Goal: Information Seeking & Learning: Learn about a topic

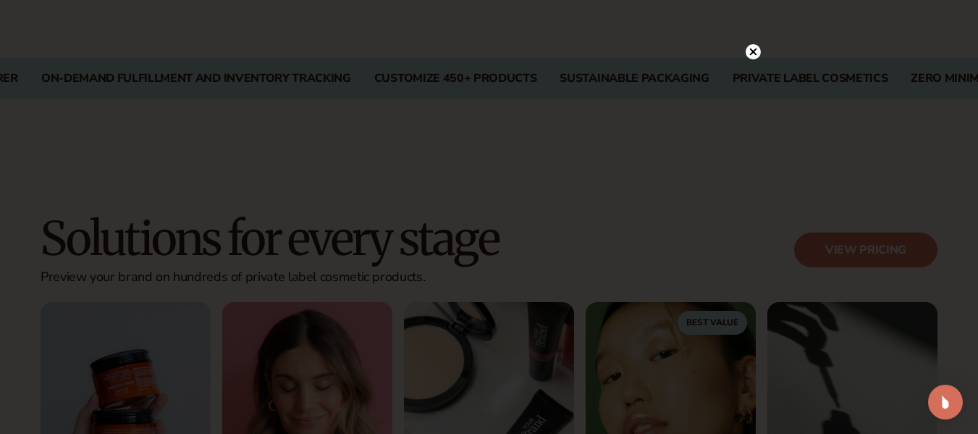
scroll to position [1149, 0]
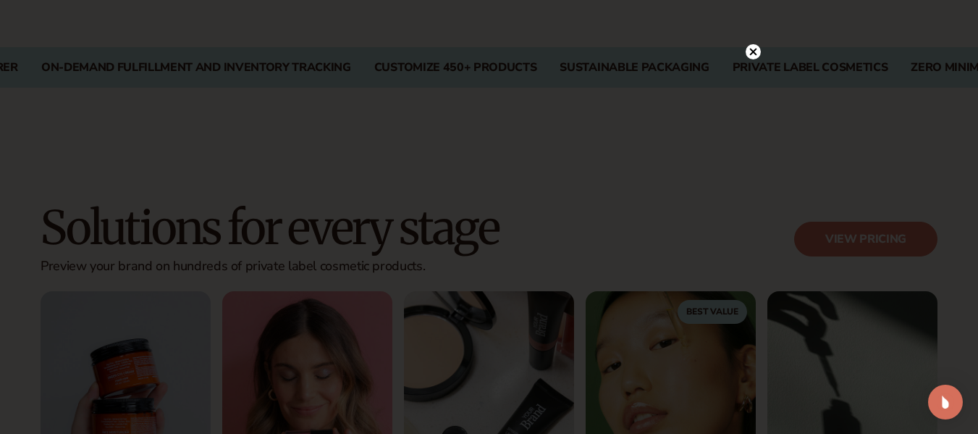
click at [753, 56] on circle at bounding box center [753, 51] width 15 height 15
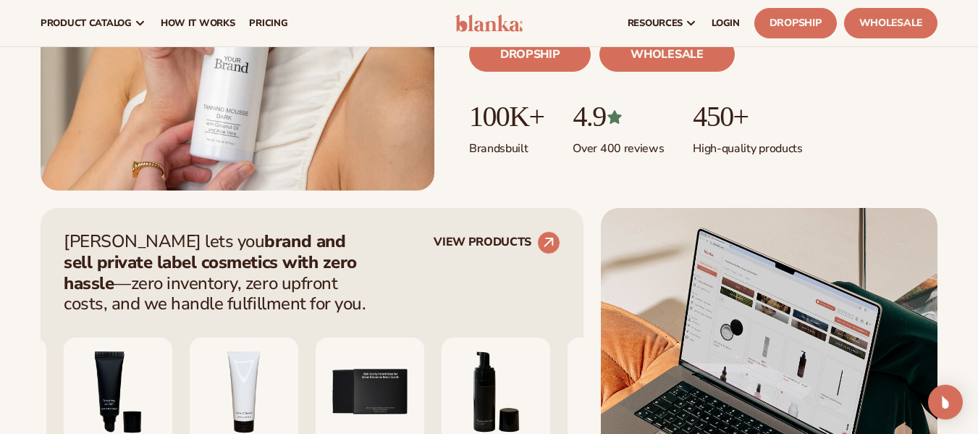
scroll to position [313, 0]
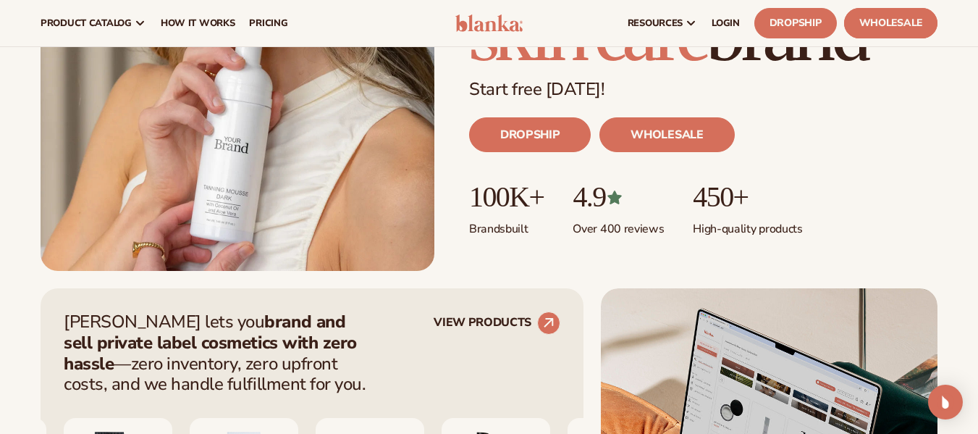
click at [878, 15] on link "Wholesale" at bounding box center [890, 23] width 93 height 30
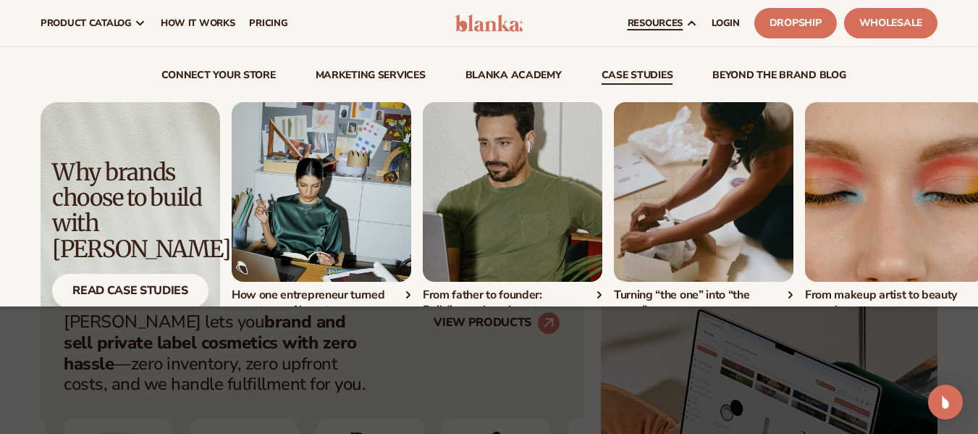
scroll to position [59, 0]
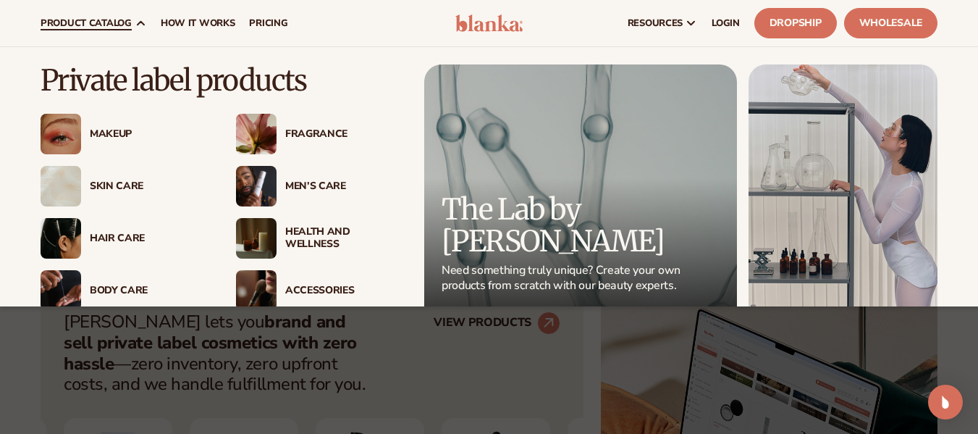
click at [108, 143] on div "Makeup" at bounding box center [124, 134] width 166 height 41
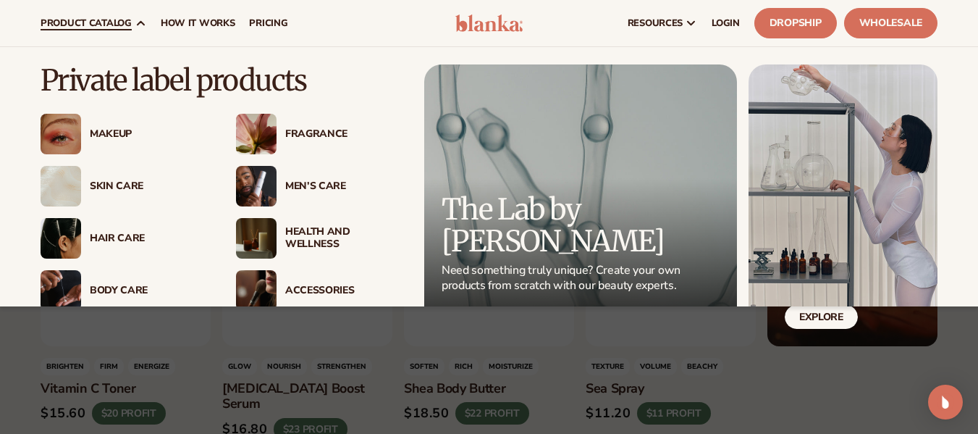
scroll to position [97, 0]
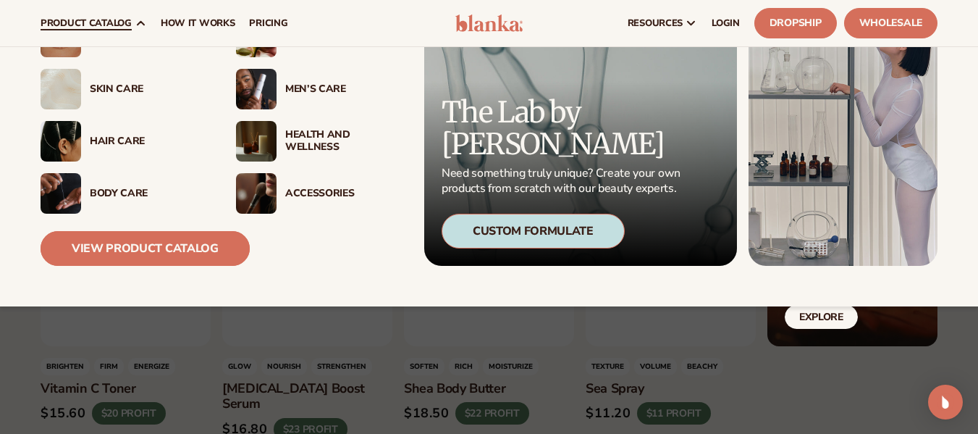
click at [182, 254] on link "View Product Catalog" at bounding box center [145, 248] width 209 height 35
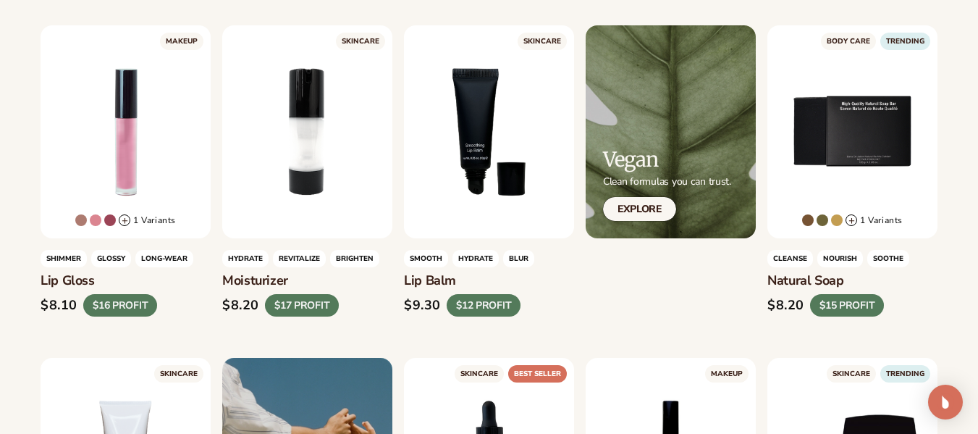
scroll to position [439, 0]
